Goal: Task Accomplishment & Management: Complete application form

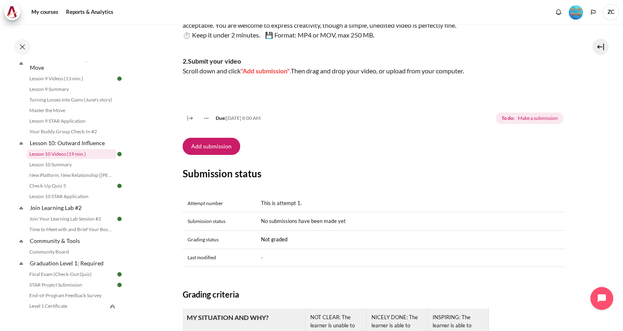
scroll to position [687, 0]
click at [79, 181] on link "New Platform, New Relationship ([PERSON_NAME]'s Story)" at bounding box center [71, 176] width 89 height 10
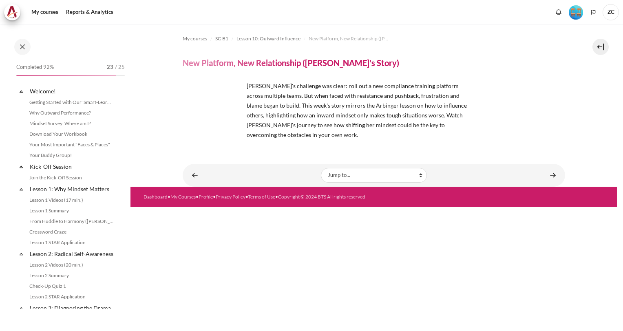
scroll to position [688, 0]
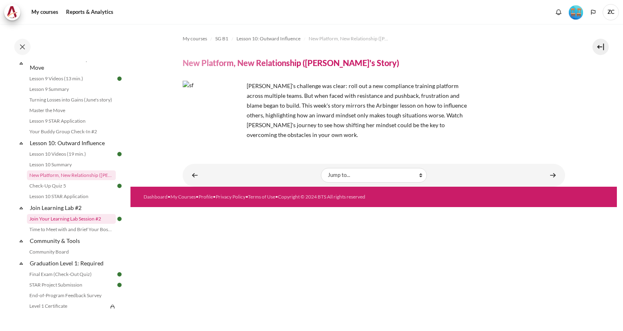
click at [72, 224] on link "Join Your Learning Lab Session #2" at bounding box center [71, 219] width 89 height 10
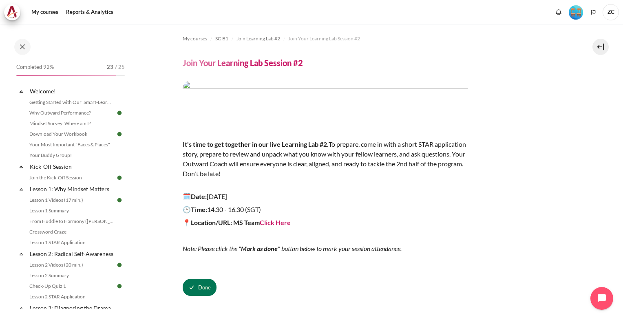
scroll to position [731, 0]
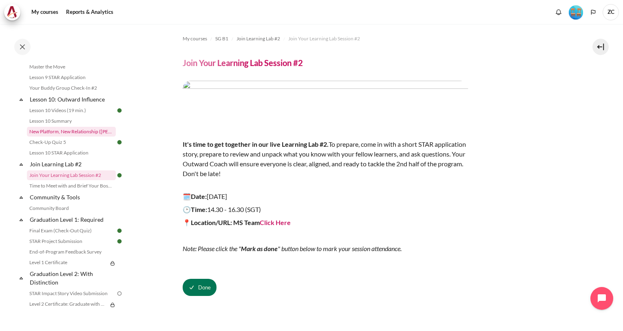
click at [72, 137] on link "New Platform, New Relationship ([PERSON_NAME]'s Story)" at bounding box center [71, 132] width 89 height 10
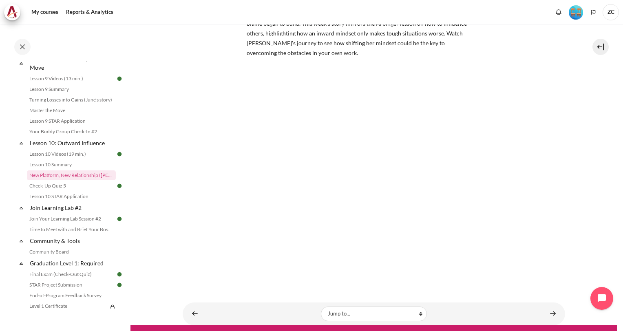
scroll to position [95, 0]
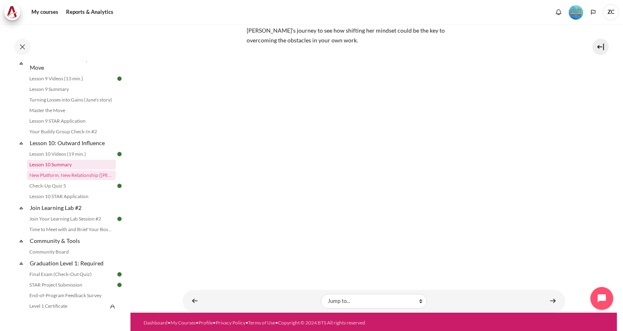
click at [64, 170] on link "Lesson 10 Summary" at bounding box center [71, 165] width 89 height 10
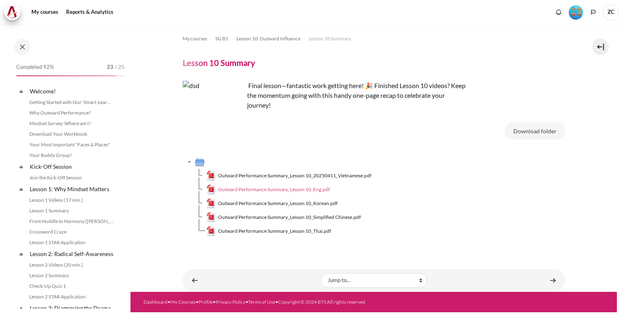
scroll to position [677, 0]
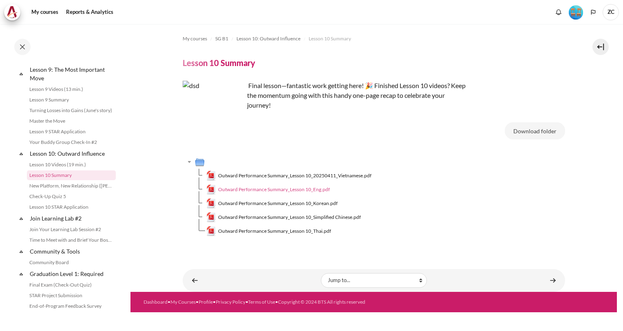
click at [309, 191] on span "Outward Performance Summary_Lesson 10_Eng.pdf" at bounding box center [274, 189] width 112 height 7
click at [287, 189] on span "Outward Performance Summary_Lesson 10_Eng.pdf" at bounding box center [274, 189] width 112 height 7
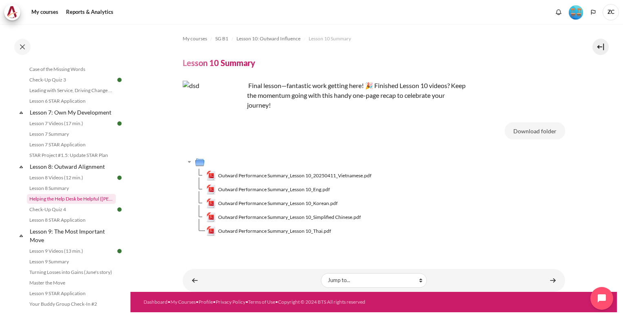
scroll to position [515, 0]
click at [81, 204] on link "Helping the Help Desk be Helpful ([PERSON_NAME]'s Story)" at bounding box center [71, 199] width 89 height 10
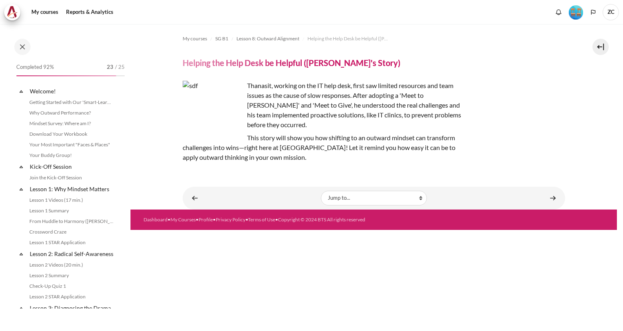
scroll to position [539, 0]
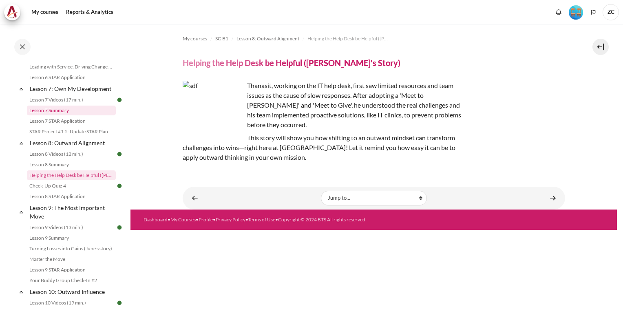
click at [63, 115] on link "Lesson 7 Summary" at bounding box center [71, 111] width 89 height 10
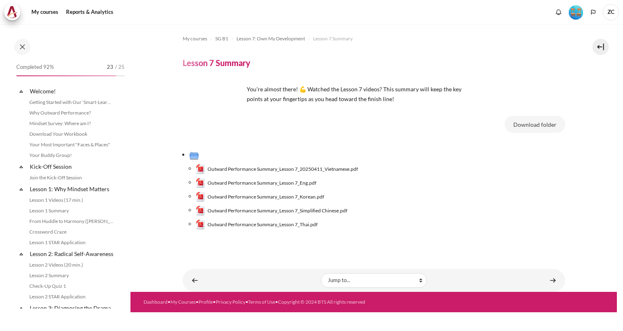
scroll to position [474, 0]
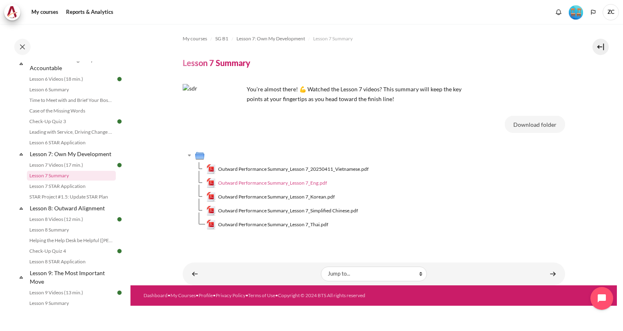
drag, startPoint x: 569, startPoint y: 0, endPoint x: 293, endPoint y: 185, distance: 332.2
click at [293, 185] on span "Outward Performance Summary_Lesson 7_Eng.pdf" at bounding box center [272, 182] width 109 height 7
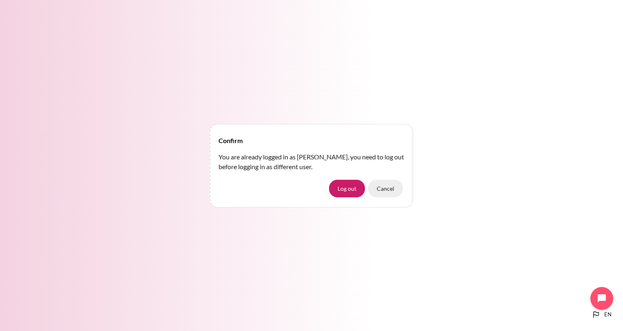
click at [385, 188] on button "Cancel" at bounding box center [385, 188] width 35 height 17
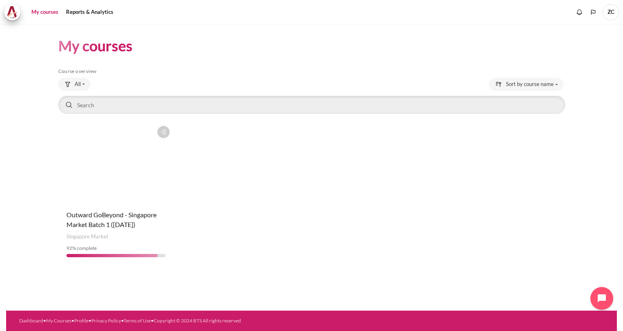
click at [133, 161] on figure "Content" at bounding box center [116, 162] width 116 height 81
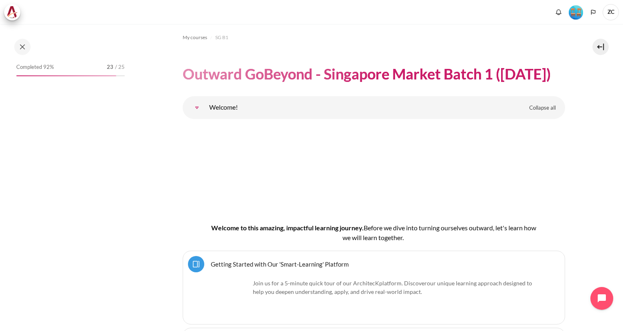
scroll to position [2, 0]
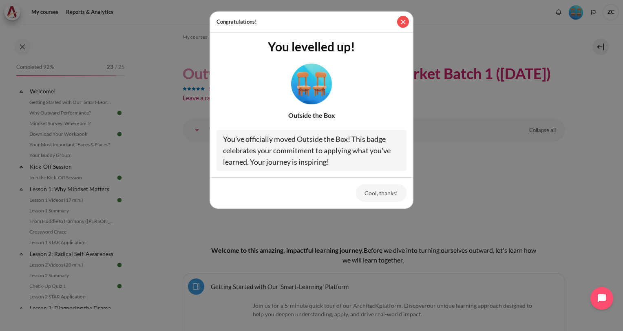
click at [401, 20] on button "Close" at bounding box center [403, 22] width 12 height 12
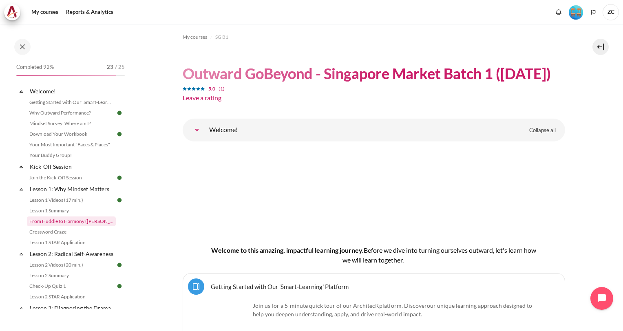
click at [80, 222] on link "From Huddle to Harmony ([PERSON_NAME]'s Story)" at bounding box center [71, 221] width 89 height 10
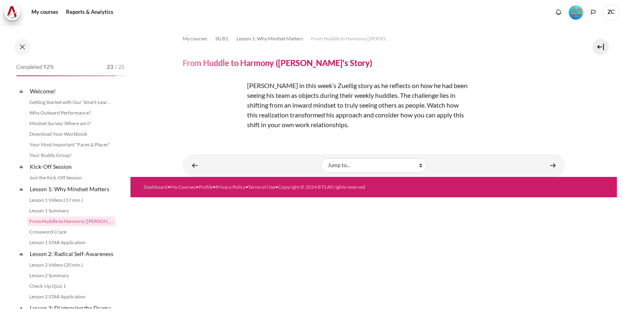
scroll to position [37, 0]
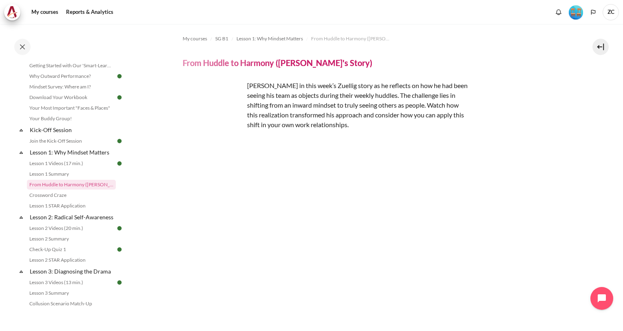
drag, startPoint x: 315, startPoint y: 84, endPoint x: 391, endPoint y: 128, distance: 87.8
click at [391, 128] on p "[PERSON_NAME] in this week’s Zuellig story as he reflects on how he had been se…" at bounding box center [325, 105] width 285 height 49
click at [388, 123] on p "[PERSON_NAME] in this week’s Zuellig story as he reflects on how he had been se…" at bounding box center [325, 105] width 285 height 49
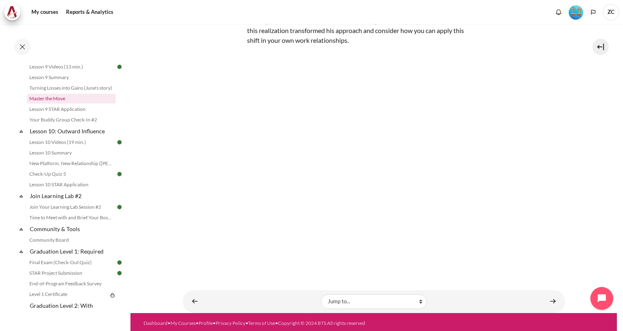
scroll to position [699, 0]
click at [58, 104] on link "Master the Move" at bounding box center [71, 99] width 89 height 10
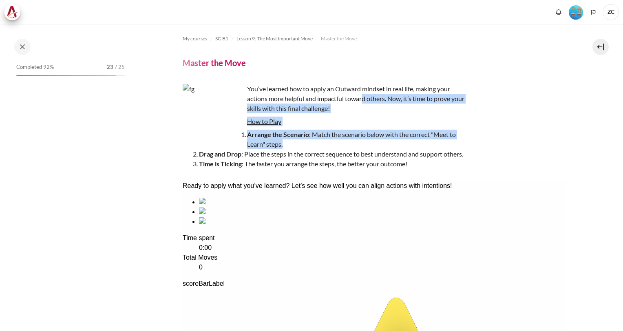
scroll to position [623, 0]
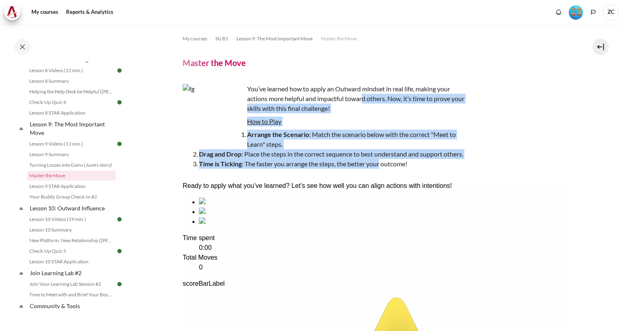
drag, startPoint x: 362, startPoint y: 95, endPoint x: 380, endPoint y: 167, distance: 74.8
click at [380, 167] on div "You’ve learned how to apply an Outward mindset in real life, making your action…" at bounding box center [325, 126] width 285 height 85
drag, startPoint x: 380, startPoint y: 167, endPoint x: 350, endPoint y: 163, distance: 30.1
click at [350, 163] on li "Time is Ticking : The faster you arrange the steps, the better your outcome!" at bounding box center [333, 164] width 269 height 10
click at [58, 235] on link "Lesson 10 Summary" at bounding box center [71, 230] width 89 height 10
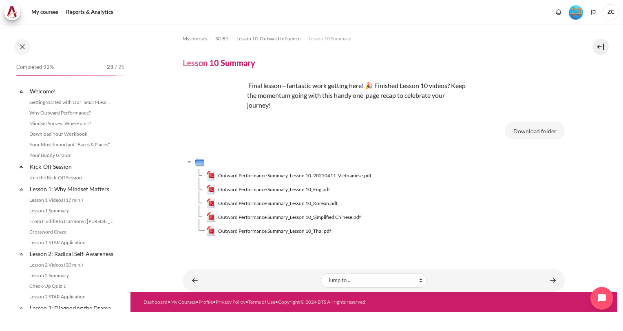
scroll to position [677, 0]
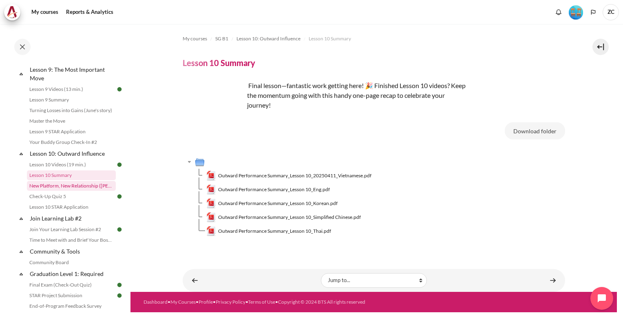
click at [85, 191] on link "New Platform, New Relationship ([PERSON_NAME]'s Story)" at bounding box center [71, 186] width 89 height 10
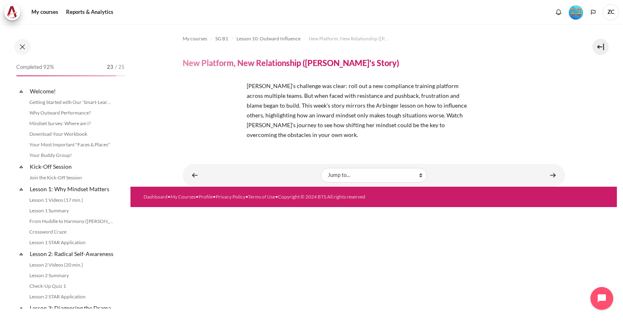
scroll to position [688, 0]
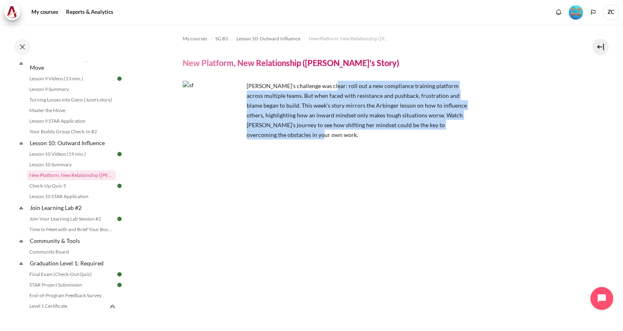
drag, startPoint x: 325, startPoint y: 83, endPoint x: 328, endPoint y: 130, distance: 46.9
click at [328, 130] on p "[PERSON_NAME]'s challenge was clear: roll out a new compliance training platfor…" at bounding box center [325, 110] width 285 height 59
click at [328, 130] on p "Sherene's challenge was clear: roll out a new compliance training platform acro…" at bounding box center [325, 110] width 285 height 59
click at [325, 106] on span "Sherene's challenge was clear: roll out a new compliance training platform acro…" at bounding box center [357, 110] width 220 height 56
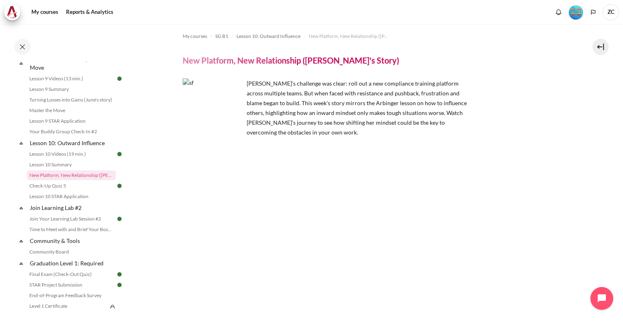
scroll to position [0, 0]
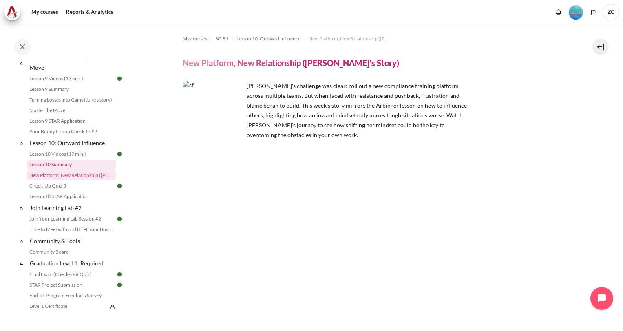
click at [64, 170] on link "Lesson 10 Summary" at bounding box center [71, 165] width 89 height 10
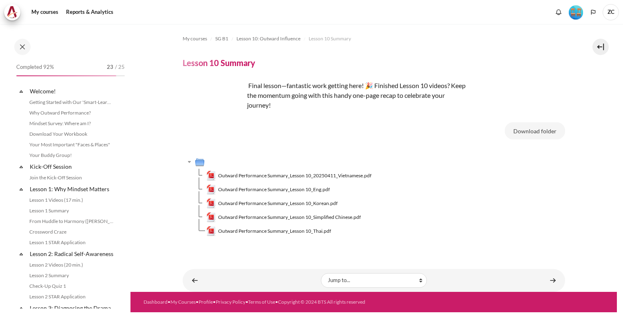
scroll to position [677, 0]
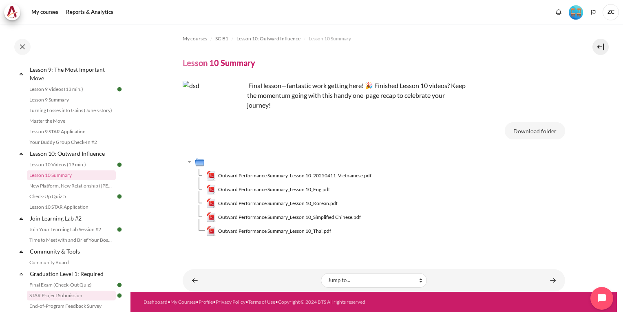
click at [78, 300] on link "STAR Project Submission" at bounding box center [71, 296] width 89 height 10
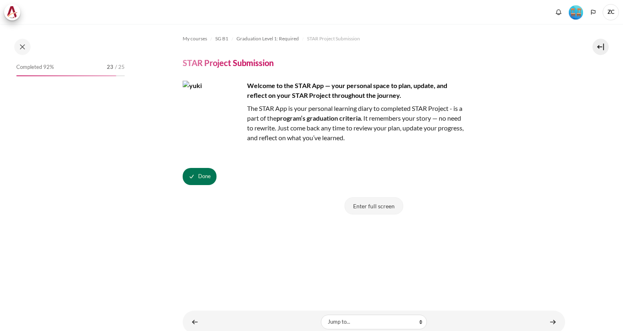
scroll to position [798, 0]
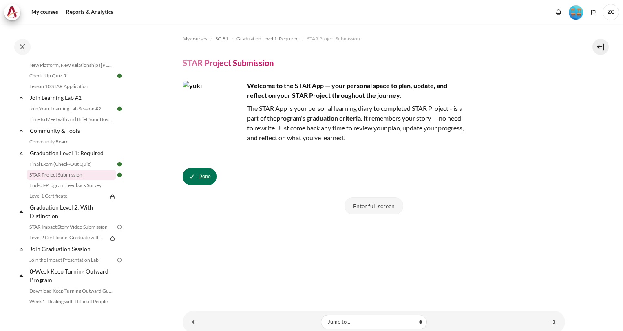
click at [378, 205] on button "Enter full screen" at bounding box center [373, 205] width 59 height 17
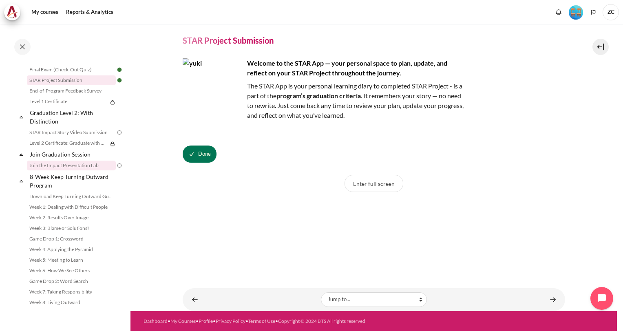
scroll to position [0, 0]
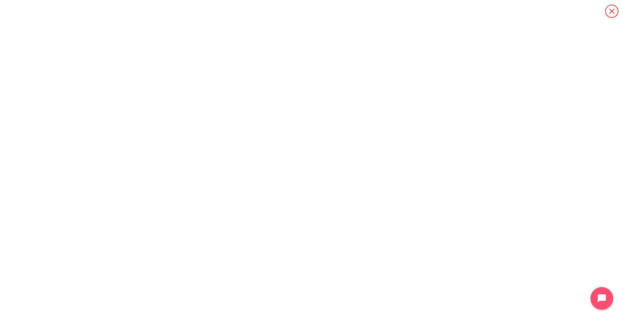
click at [611, 11] on icon "Content" at bounding box center [611, 10] width 13 height 13
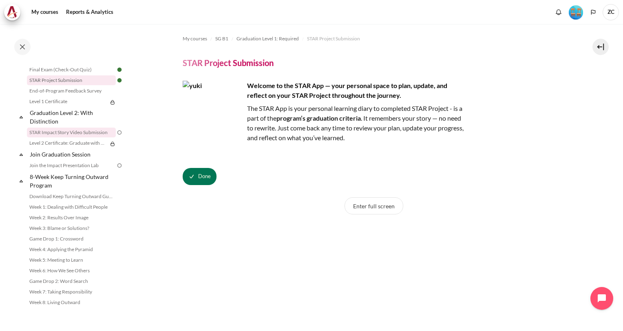
click at [98, 129] on link "STAR Impact Story Video Submission" at bounding box center [71, 133] width 89 height 10
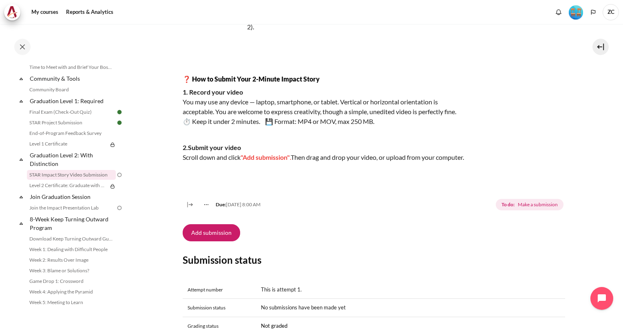
scroll to position [122, 0]
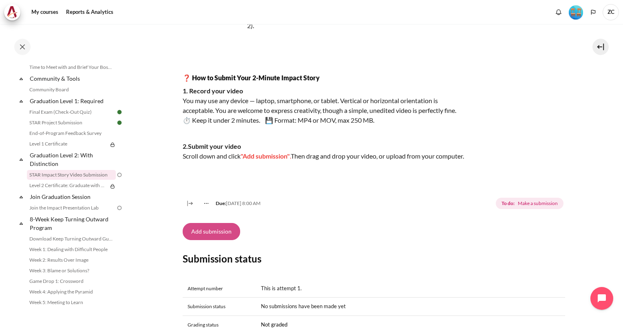
click at [209, 240] on button "Add submission" at bounding box center [211, 231] width 57 height 17
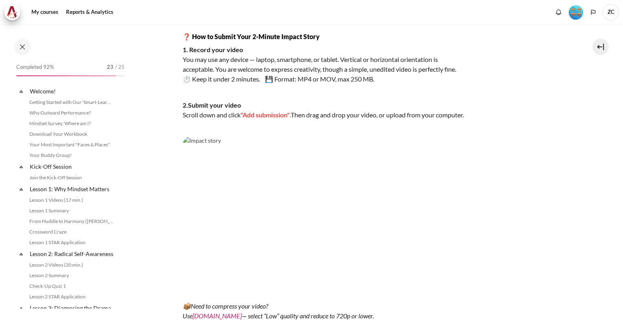
scroll to position [850, 0]
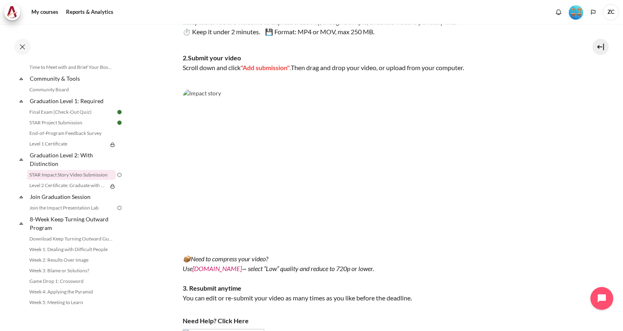
click at [261, 134] on img "Content" at bounding box center [325, 169] width 285 height 161
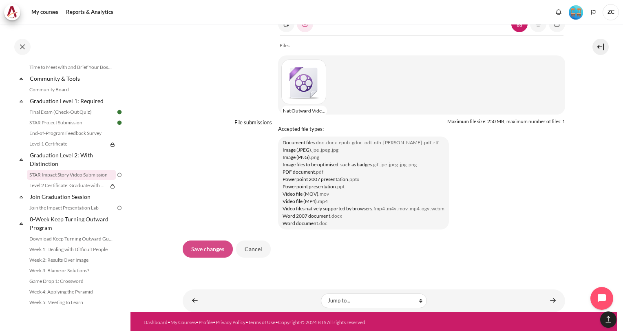
scroll to position [697, 0]
click at [211, 254] on input "Save changes" at bounding box center [208, 248] width 50 height 17
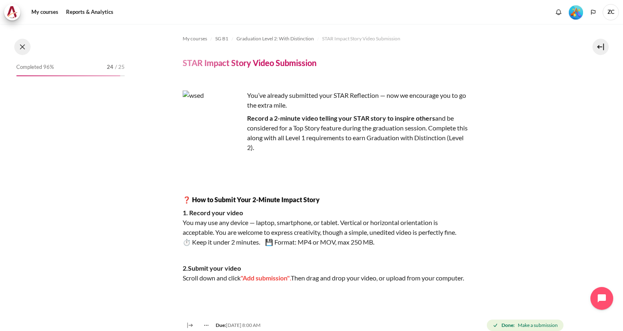
scroll to position [850, 0]
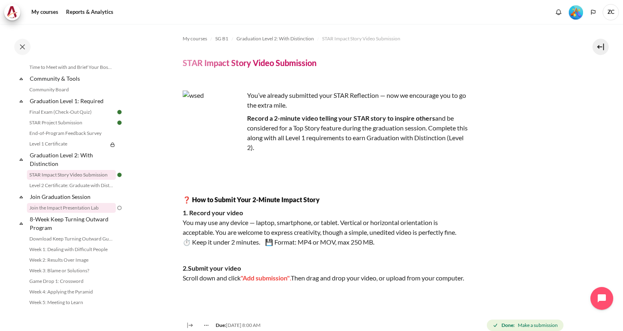
click at [78, 213] on link "Join the Impact Presentation Lab" at bounding box center [71, 208] width 89 height 10
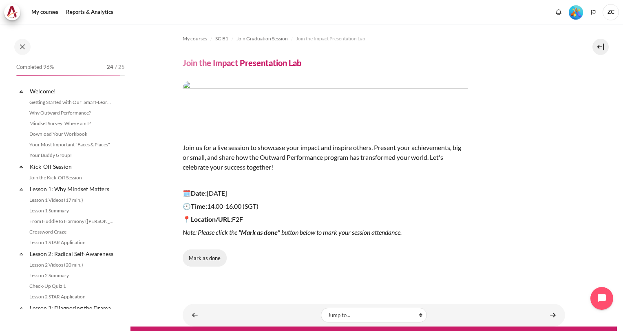
scroll to position [883, 0]
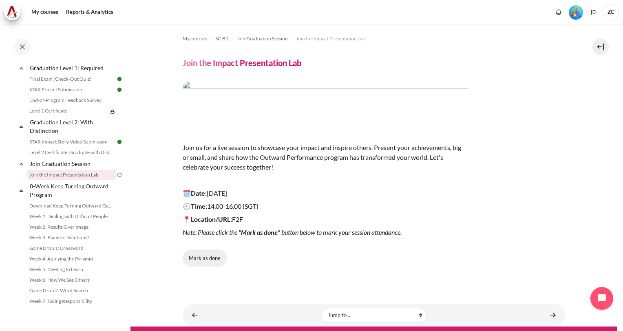
click at [193, 262] on button "Mark as done" at bounding box center [205, 257] width 44 height 17
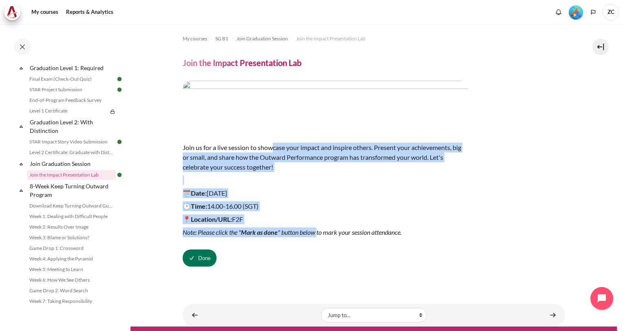
drag, startPoint x: 273, startPoint y: 152, endPoint x: 319, endPoint y: 230, distance: 90.8
click at [319, 230] on div "Join us for a live session to showcase your impact and inspire others. Present …" at bounding box center [325, 159] width 285 height 156
click at [319, 230] on em "Note: Please click the " Mark as done " button below to mark your session atten…" at bounding box center [292, 232] width 219 height 8
click at [321, 222] on p "📍Location/URL: F2F" at bounding box center [325, 219] width 285 height 10
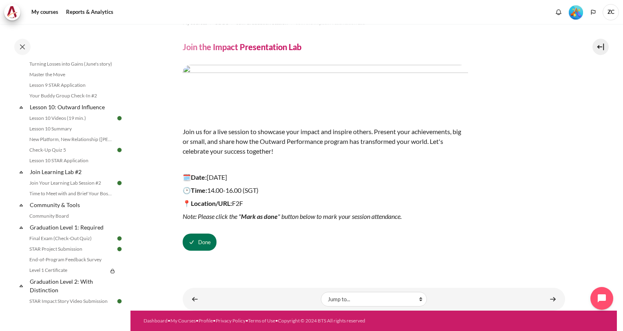
scroll to position [903, 0]
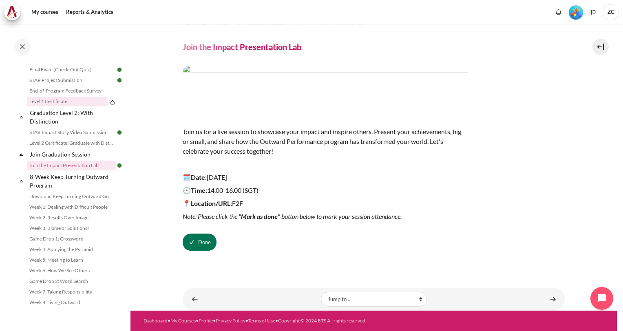
click at [79, 100] on link "Level 1 Certificate" at bounding box center [67, 102] width 81 height 10
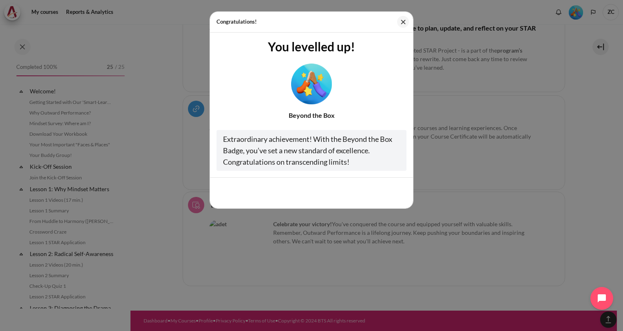
scroll to position [819, 0]
click at [407, 20] on button "Close" at bounding box center [403, 22] width 12 height 12
